Goal: Navigation & Orientation: Understand site structure

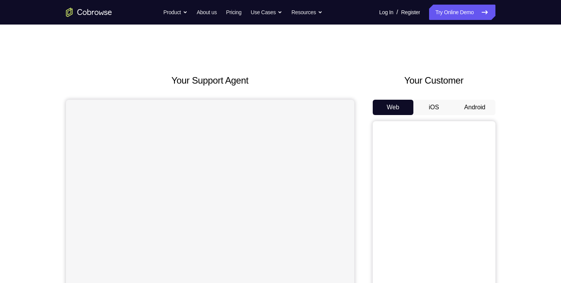
click at [478, 105] on button "Android" at bounding box center [474, 107] width 41 height 15
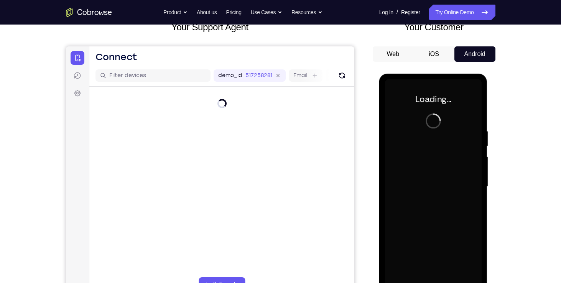
scroll to position [87, 0]
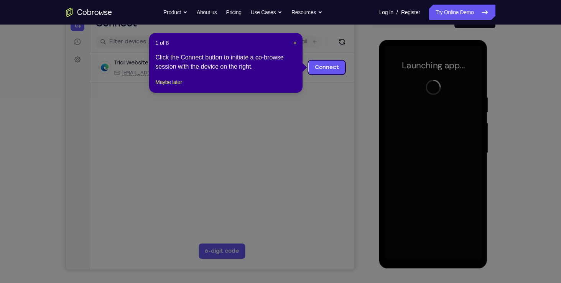
click at [293, 41] on span "×" at bounding box center [294, 43] width 3 height 6
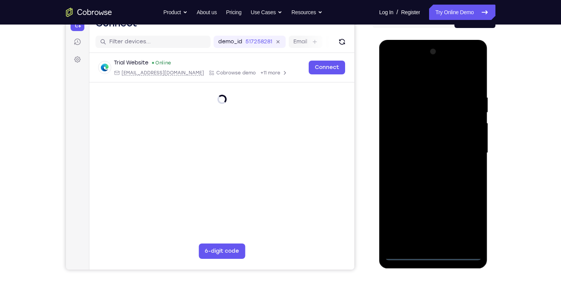
click at [433, 254] on div at bounding box center [433, 153] width 97 height 215
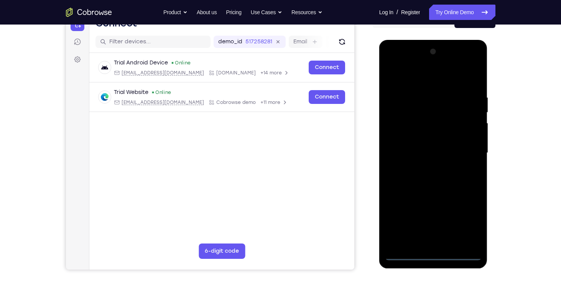
click at [472, 221] on div at bounding box center [433, 153] width 97 height 215
click at [393, 59] on div at bounding box center [433, 153] width 97 height 215
click at [464, 151] on div at bounding box center [433, 153] width 97 height 215
click at [424, 165] on div at bounding box center [433, 153] width 97 height 215
click at [427, 141] on div at bounding box center [433, 153] width 97 height 215
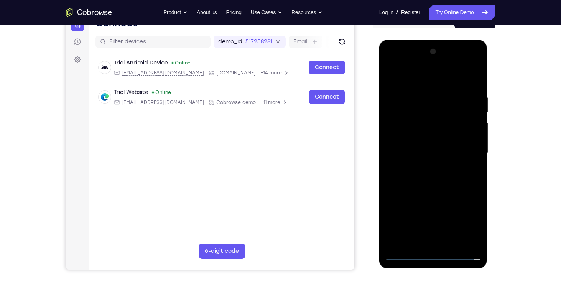
click at [414, 133] on div at bounding box center [433, 153] width 97 height 215
click at [415, 154] on div at bounding box center [433, 153] width 97 height 215
click at [443, 187] on div at bounding box center [433, 153] width 97 height 215
drag, startPoint x: 425, startPoint y: 83, endPoint x: 425, endPoint y: 72, distance: 11.1
click at [425, 72] on div at bounding box center [433, 153] width 97 height 215
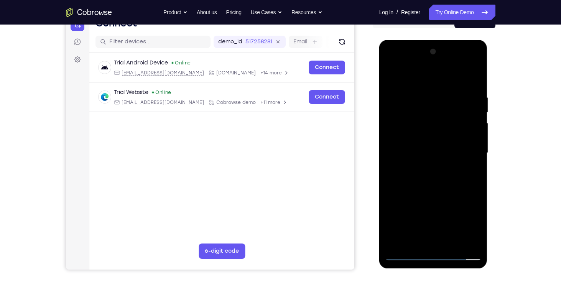
drag, startPoint x: 453, startPoint y: 191, endPoint x: 456, endPoint y: 147, distance: 44.2
click at [456, 147] on div at bounding box center [433, 153] width 97 height 215
click at [477, 143] on div at bounding box center [433, 153] width 97 height 215
click at [394, 214] on div at bounding box center [433, 153] width 97 height 215
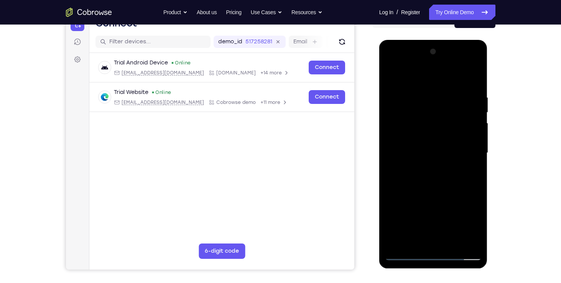
drag, startPoint x: 418, startPoint y: 167, endPoint x: 413, endPoint y: 207, distance: 40.2
click at [413, 207] on div at bounding box center [433, 153] width 97 height 215
click at [426, 90] on div at bounding box center [433, 153] width 97 height 215
click at [465, 134] on div at bounding box center [433, 153] width 97 height 215
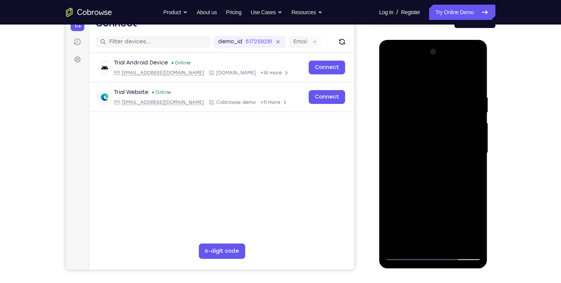
click at [465, 134] on div at bounding box center [433, 153] width 97 height 215
drag, startPoint x: 465, startPoint y: 135, endPoint x: 421, endPoint y: 136, distance: 43.7
click at [421, 136] on div at bounding box center [433, 153] width 97 height 215
click at [472, 146] on div at bounding box center [433, 153] width 97 height 215
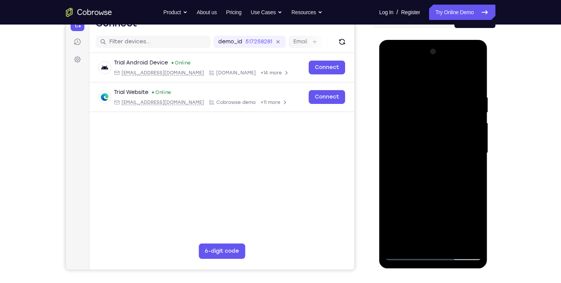
click at [463, 239] on div at bounding box center [433, 153] width 97 height 215
click at [467, 130] on div at bounding box center [433, 153] width 97 height 215
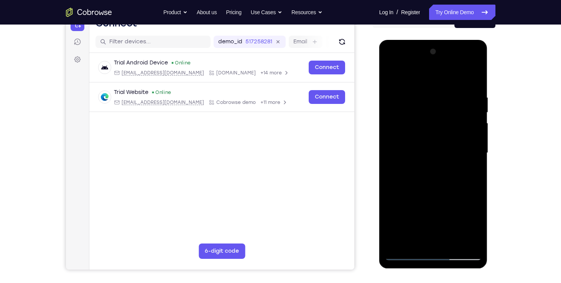
click at [467, 130] on div at bounding box center [433, 153] width 97 height 215
click at [470, 130] on div at bounding box center [433, 153] width 97 height 215
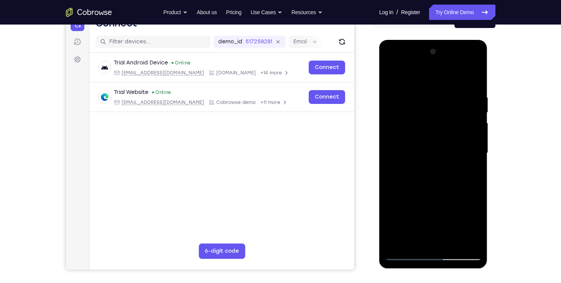
click at [472, 128] on div at bounding box center [433, 153] width 97 height 215
drag, startPoint x: 472, startPoint y: 128, endPoint x: 401, endPoint y: 123, distance: 71.5
click at [401, 123] on div at bounding box center [433, 153] width 97 height 215
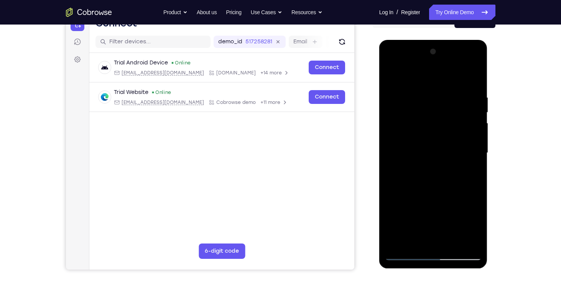
click at [471, 132] on div at bounding box center [433, 153] width 97 height 215
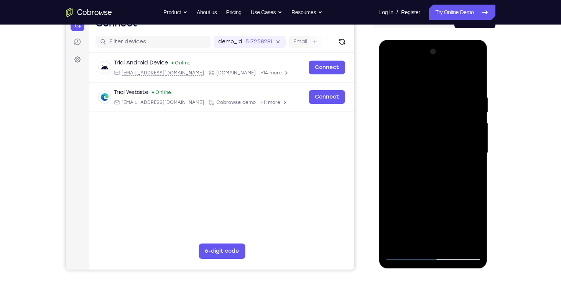
click at [471, 132] on div at bounding box center [433, 153] width 97 height 215
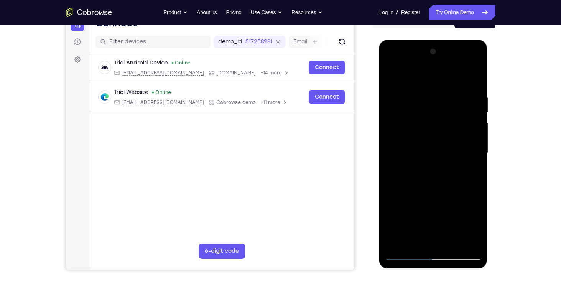
click at [471, 132] on div at bounding box center [433, 153] width 97 height 215
click at [473, 76] on div at bounding box center [433, 153] width 97 height 215
click at [477, 157] on div at bounding box center [433, 153] width 97 height 215
click at [396, 217] on div at bounding box center [433, 153] width 97 height 215
click at [510, 93] on div "Your Support Agent Your Customer Web iOS Android Next Steps We’d be happy to gi…" at bounding box center [280, 191] width 491 height 506
